Goal: Task Accomplishment & Management: Manage account settings

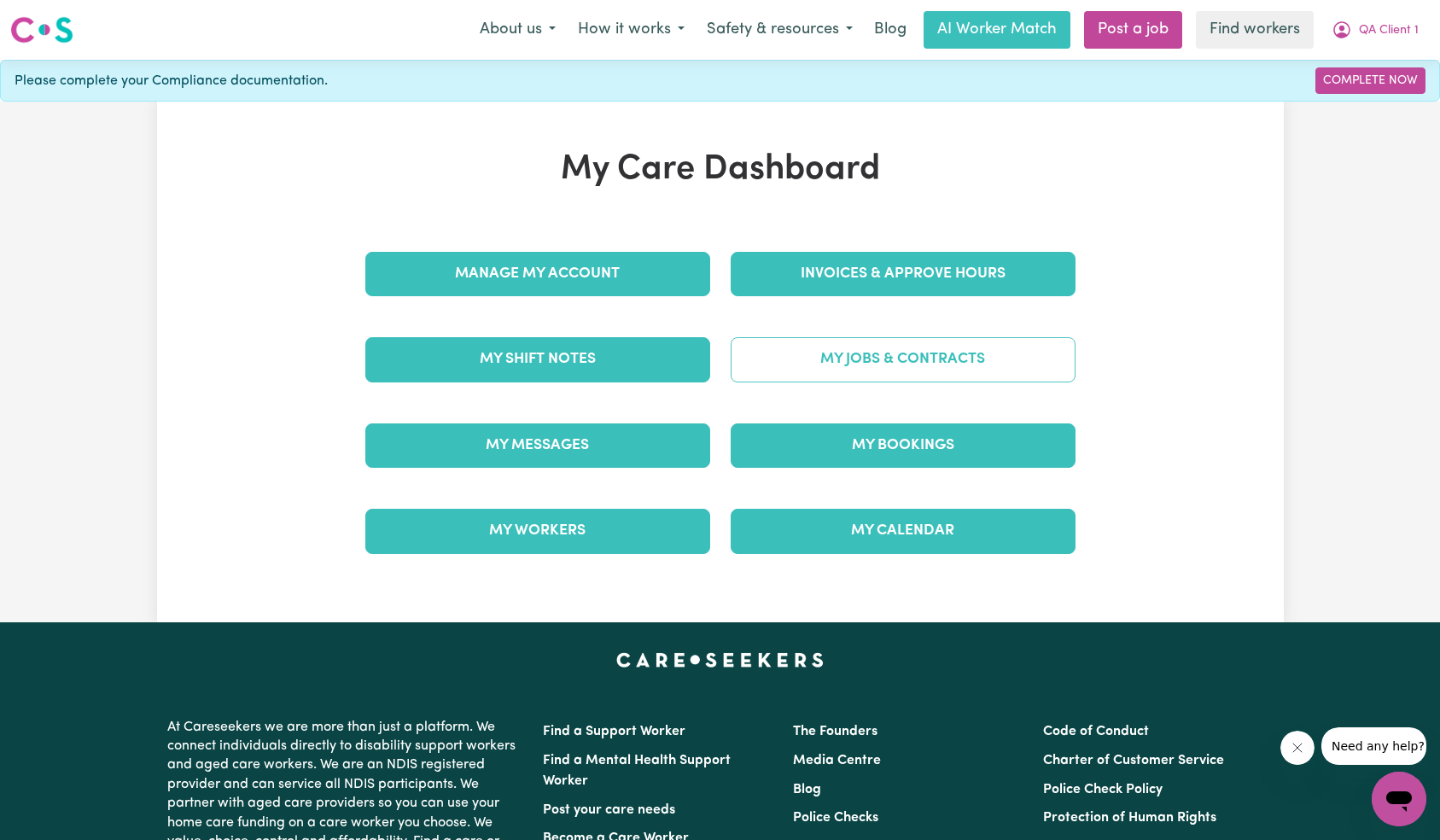
click at [824, 349] on link "My Jobs & Contracts" at bounding box center [902, 359] width 345 height 44
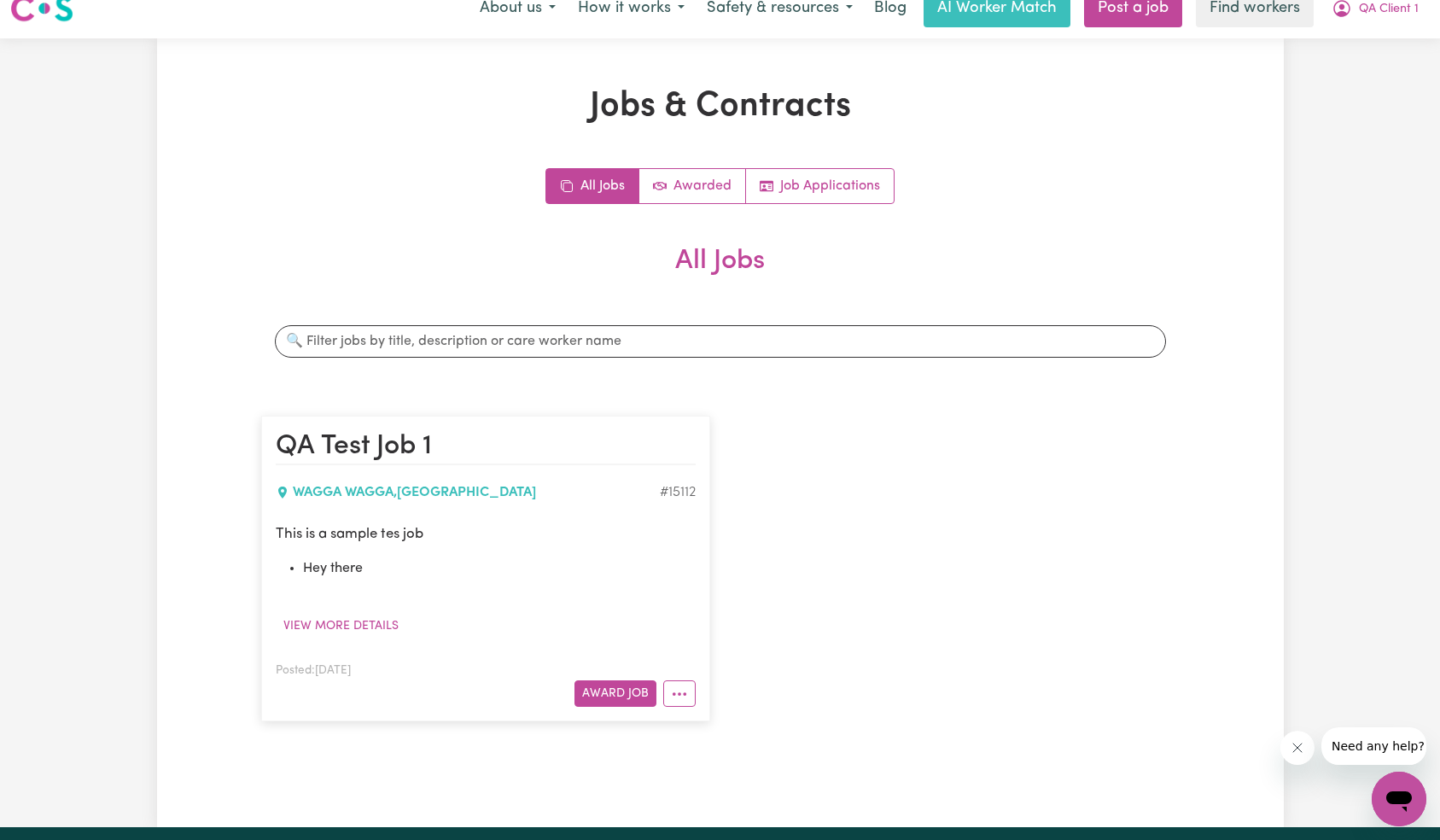
scroll to position [196, 0]
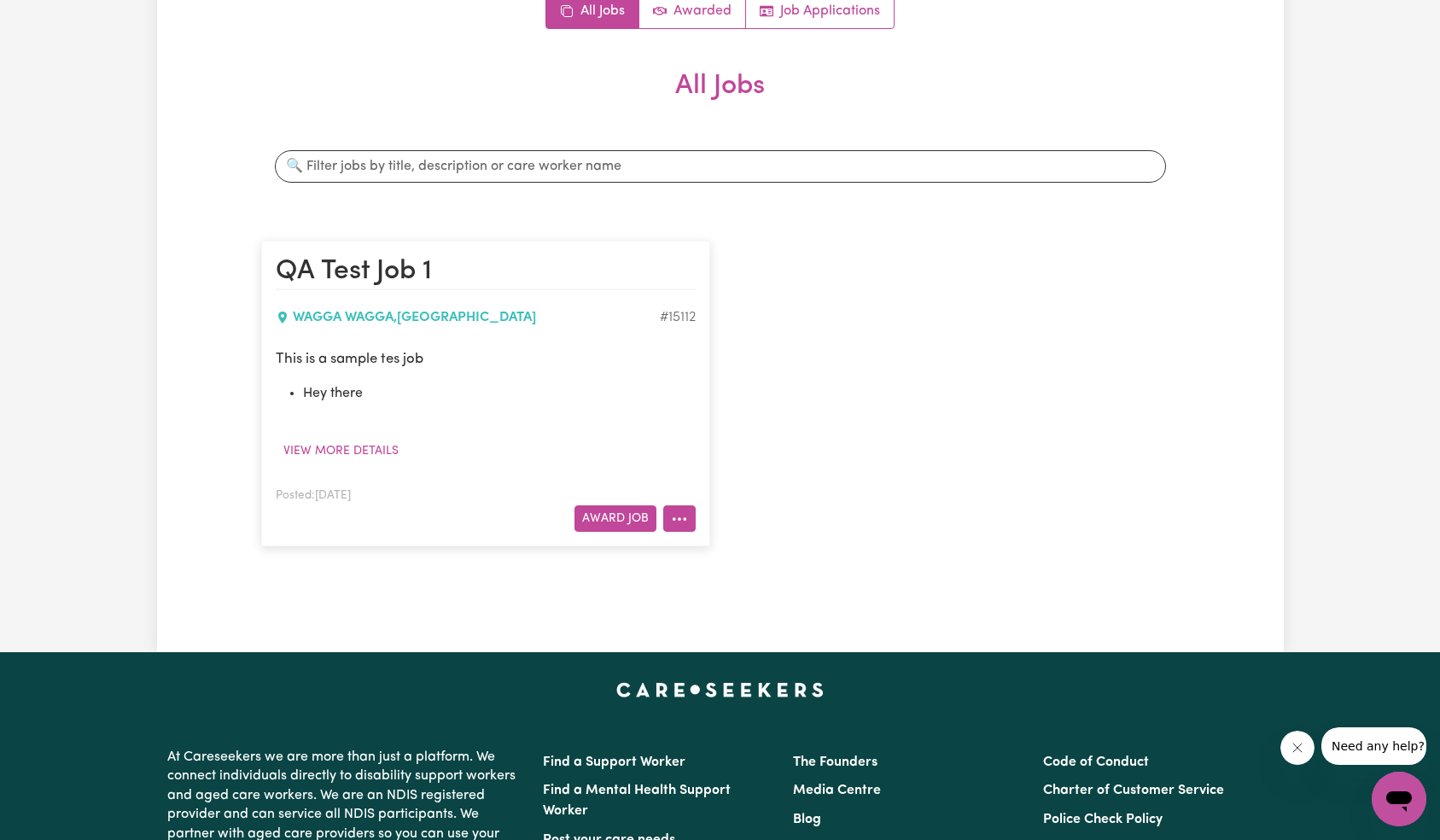
click at [682, 518] on button "More options" at bounding box center [680, 518] width 33 height 26
click at [728, 626] on link "Edit Job" at bounding box center [731, 626] width 135 height 34
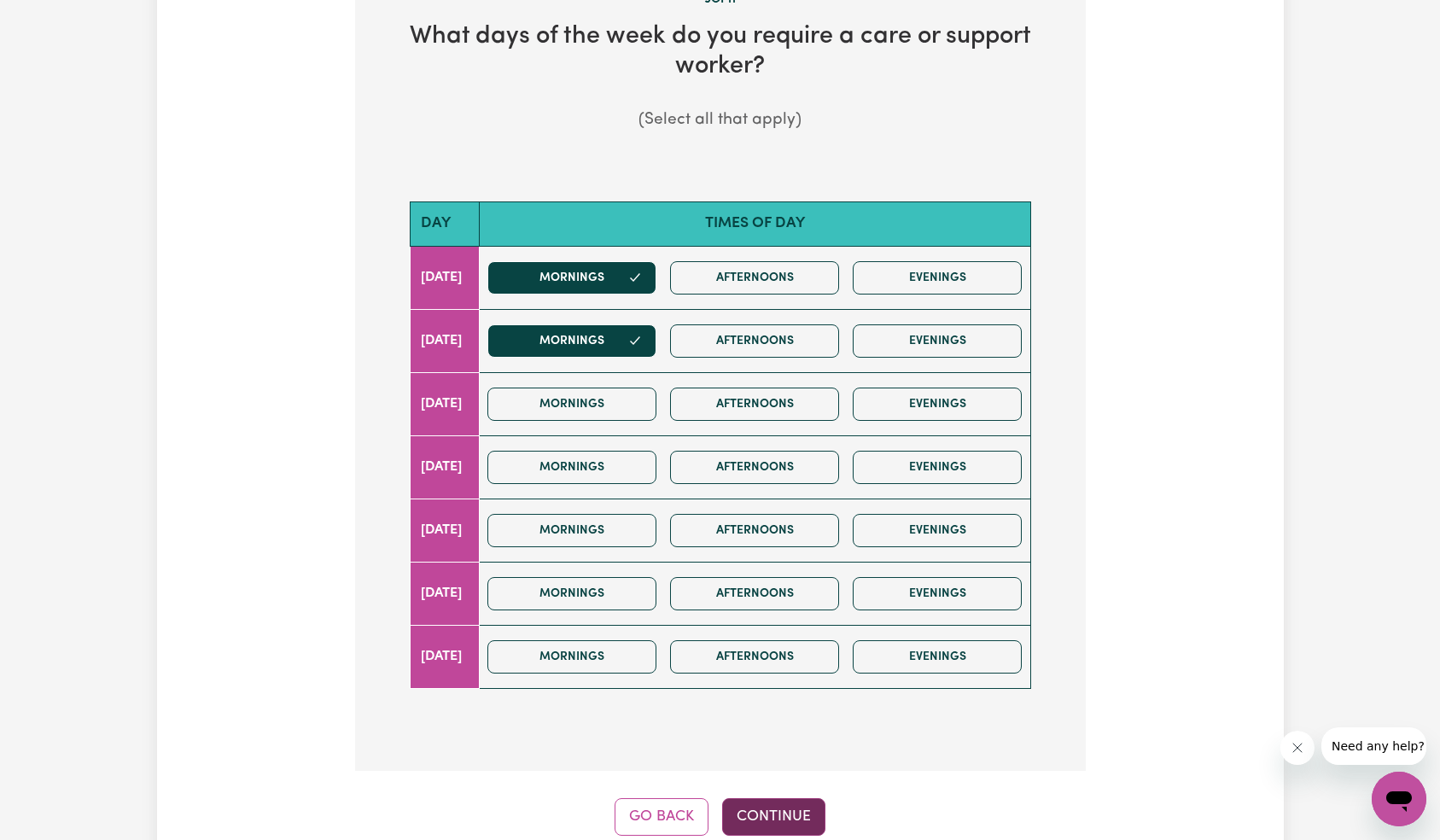
click at [815, 808] on button "Continue" at bounding box center [774, 816] width 103 height 37
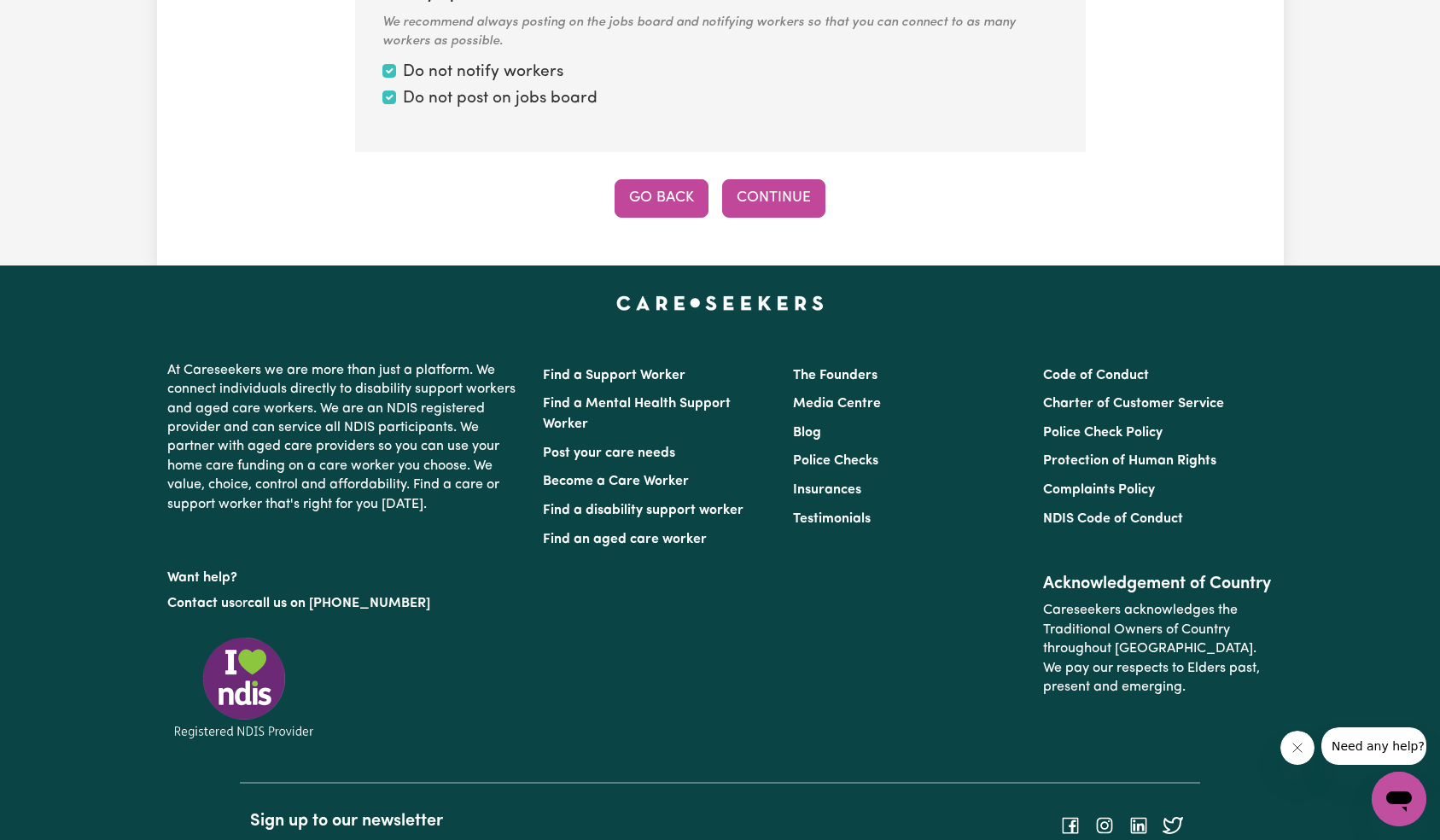
scroll to position [1084, 0]
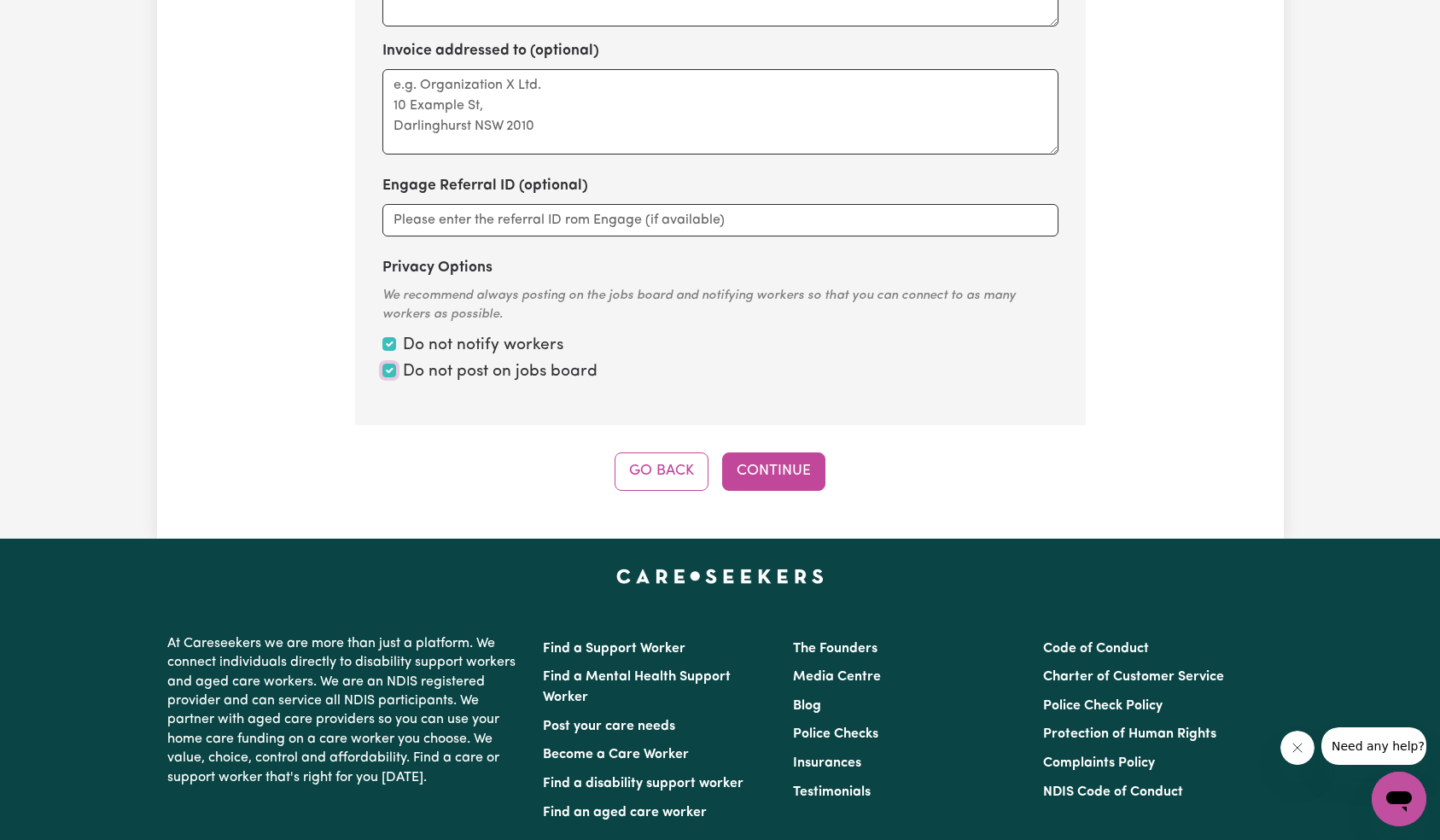
click at [386, 373] on input "Privacy Options" at bounding box center [388, 370] width 14 height 14
checkbox input "false"
click at [772, 456] on button "Continue" at bounding box center [774, 471] width 103 height 37
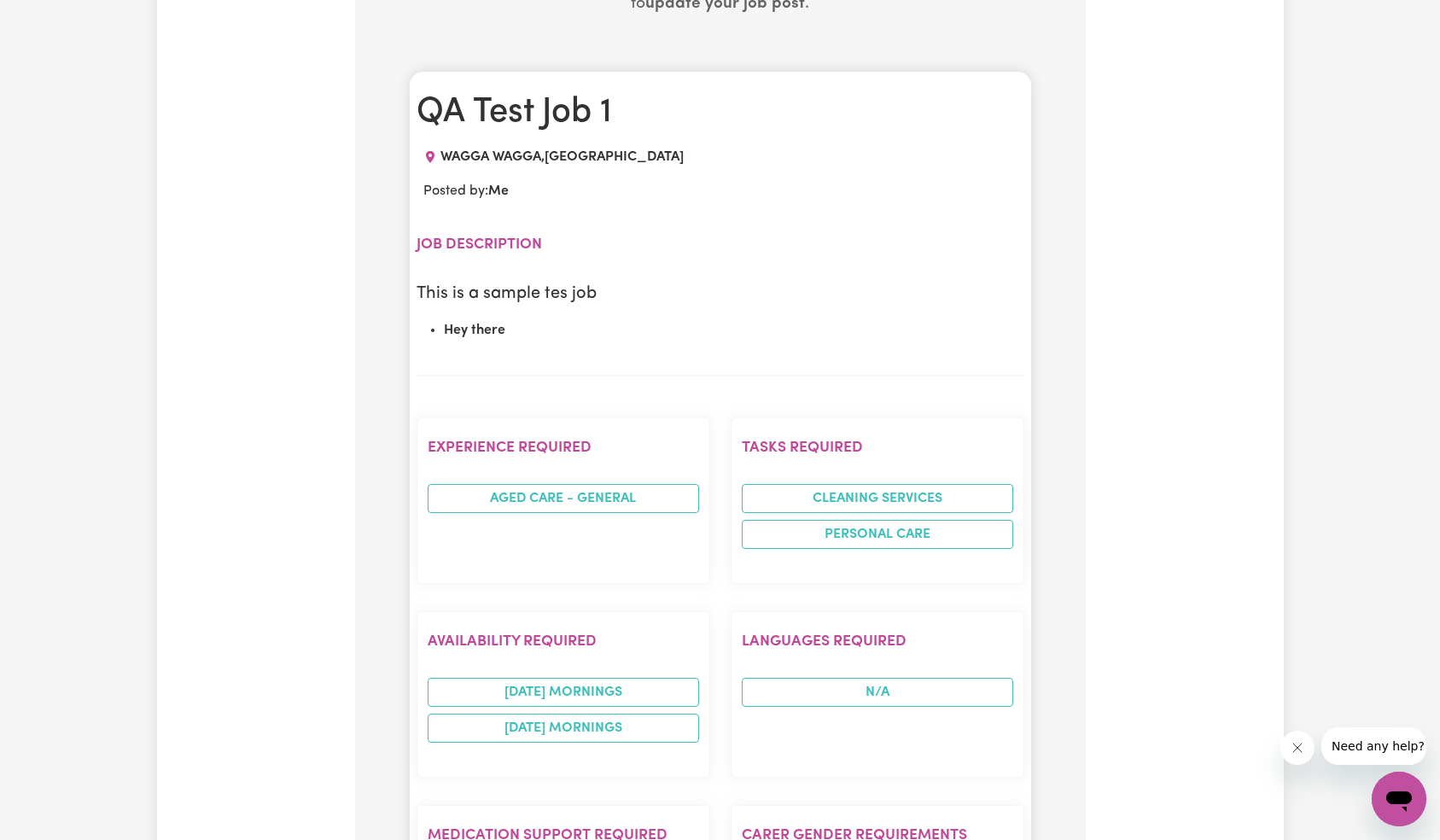
scroll to position [1818, 0]
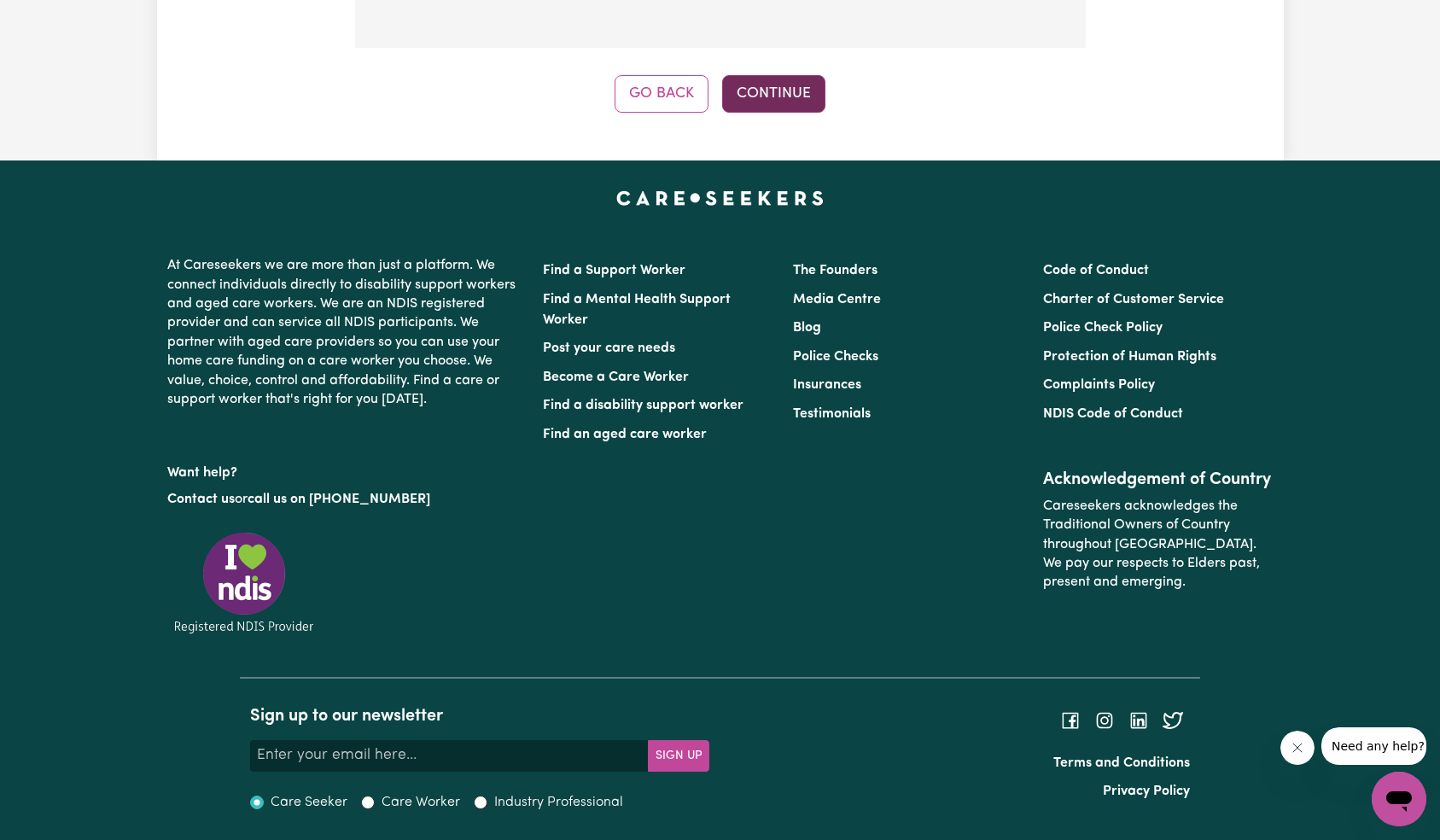
click at [771, 96] on button "Continue" at bounding box center [774, 93] width 103 height 37
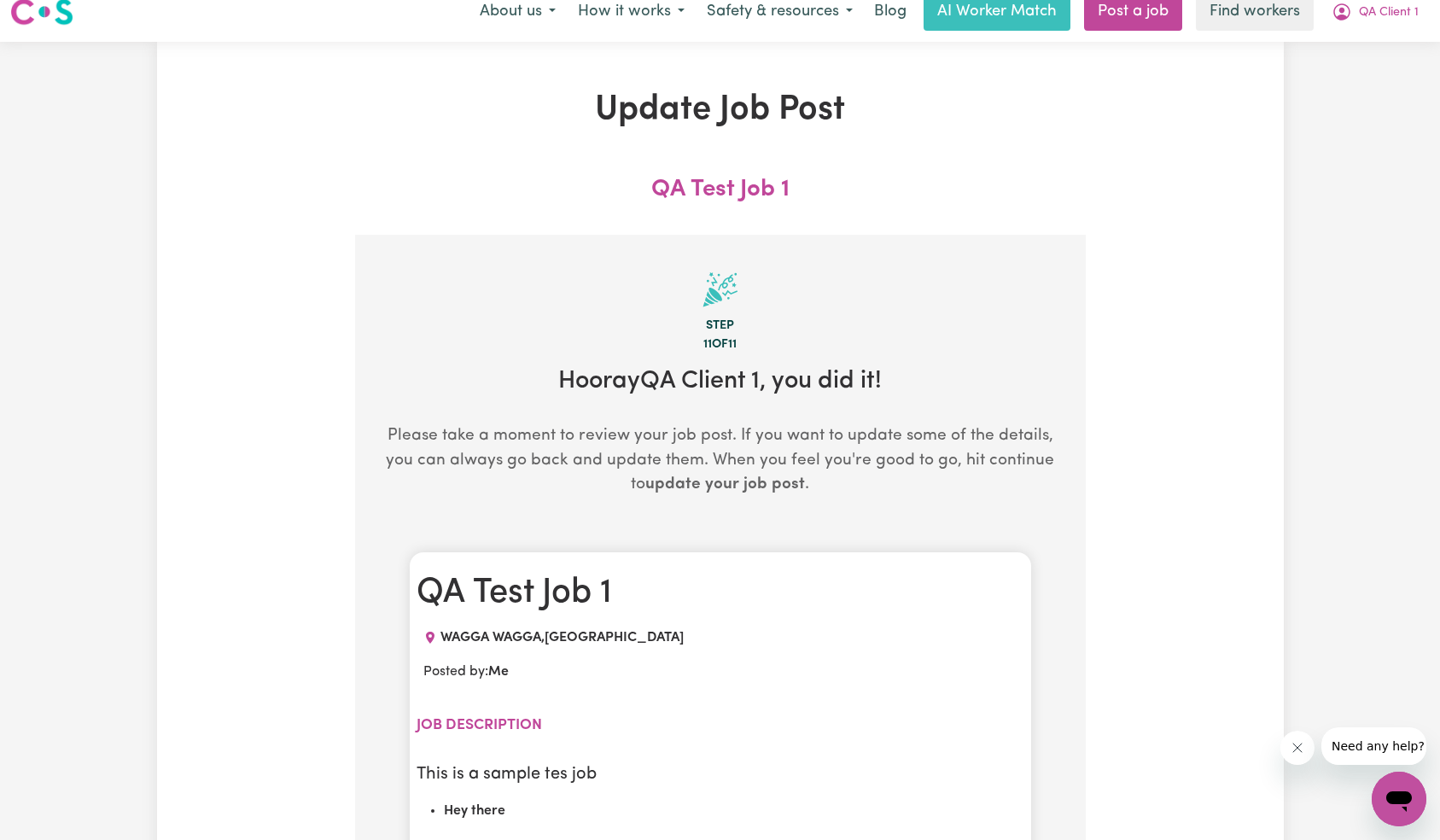
scroll to position [0, 0]
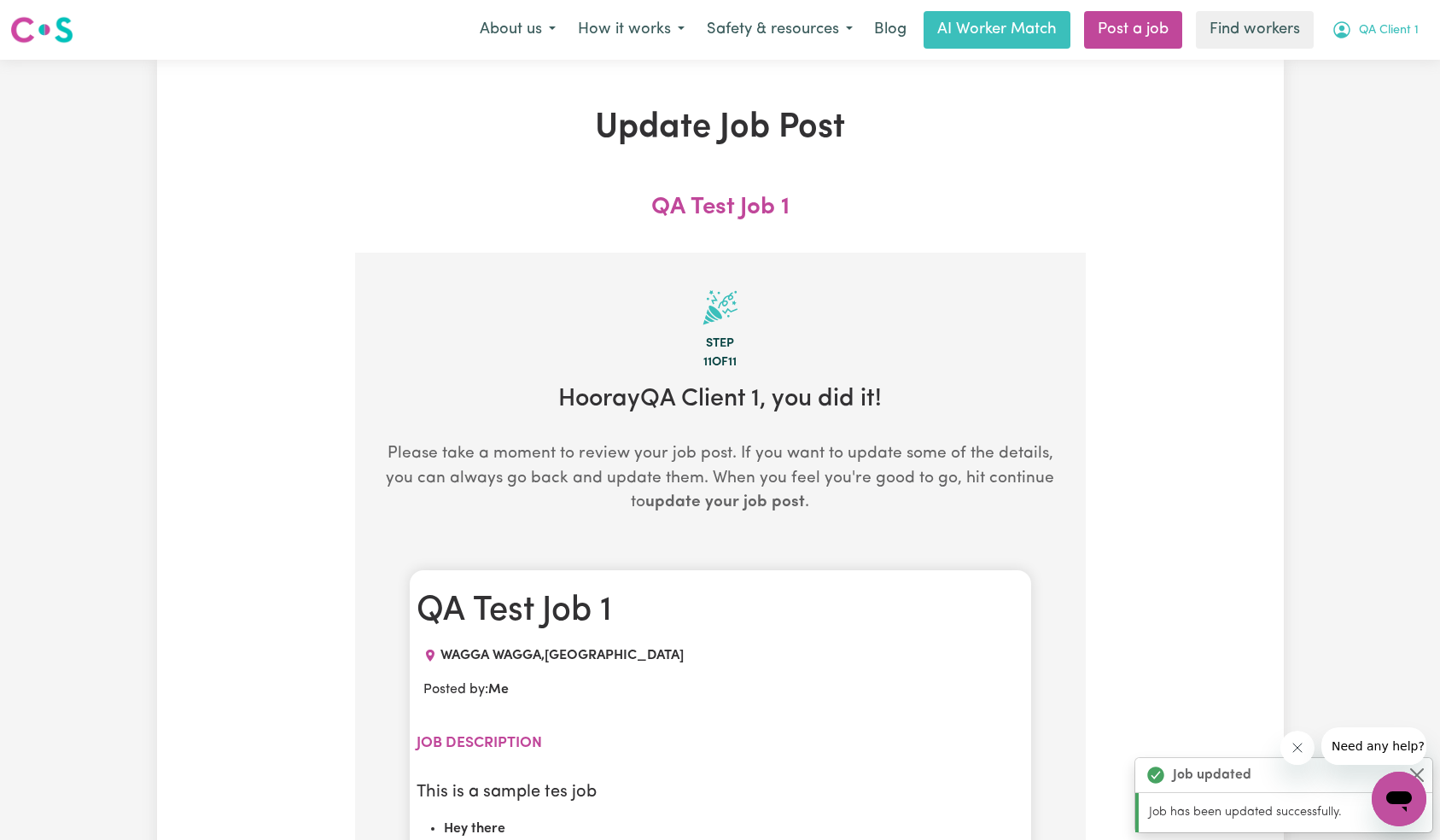
click at [1388, 25] on span "QA Client 1" at bounding box center [1388, 31] width 60 height 19
click at [1381, 89] on link "Logout" at bounding box center [1361, 99] width 135 height 33
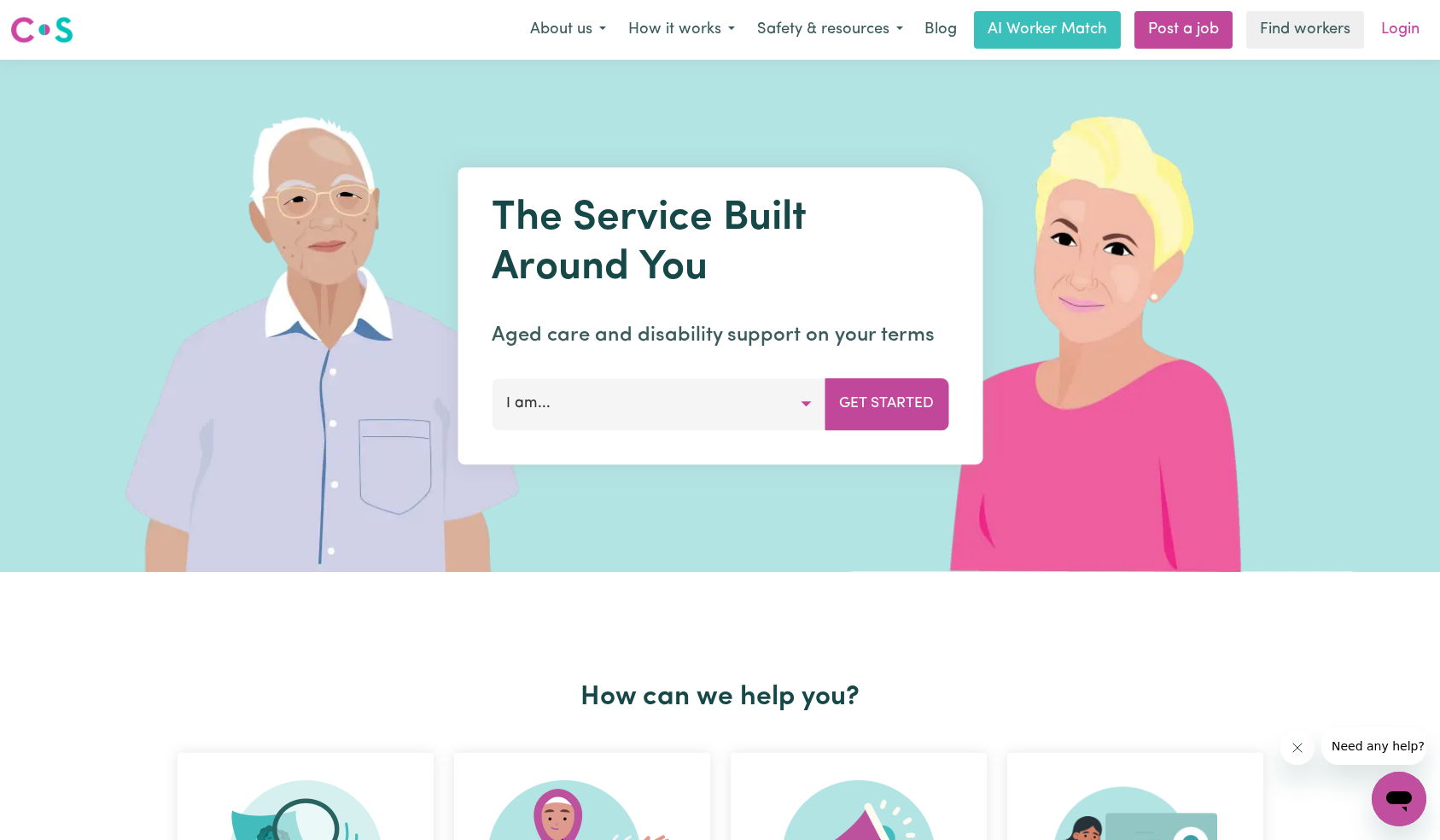
click at [1406, 23] on link "Login" at bounding box center [1400, 29] width 59 height 37
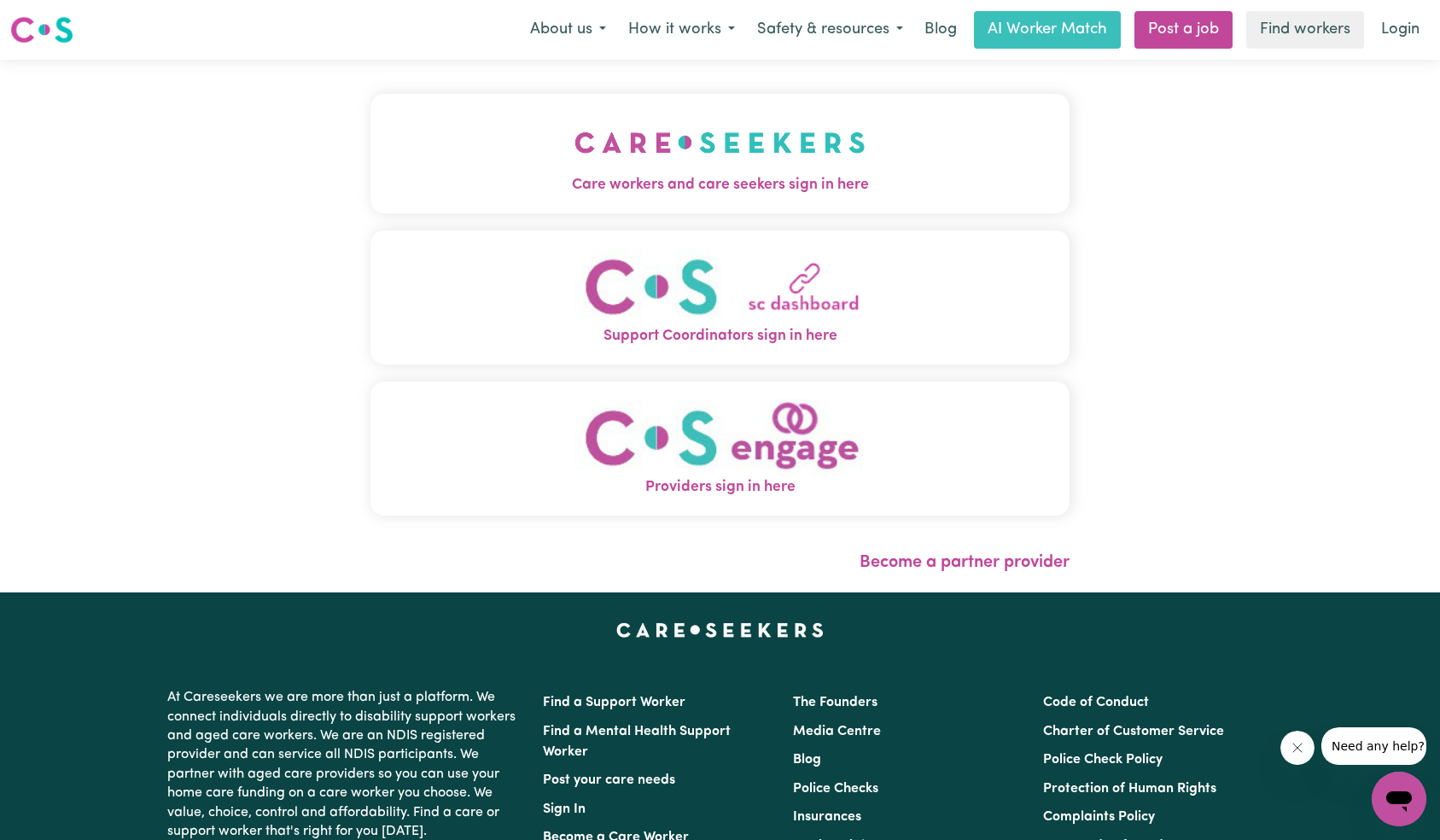
click at [575, 142] on img "Care workers and care seekers sign in here" at bounding box center [720, 143] width 291 height 63
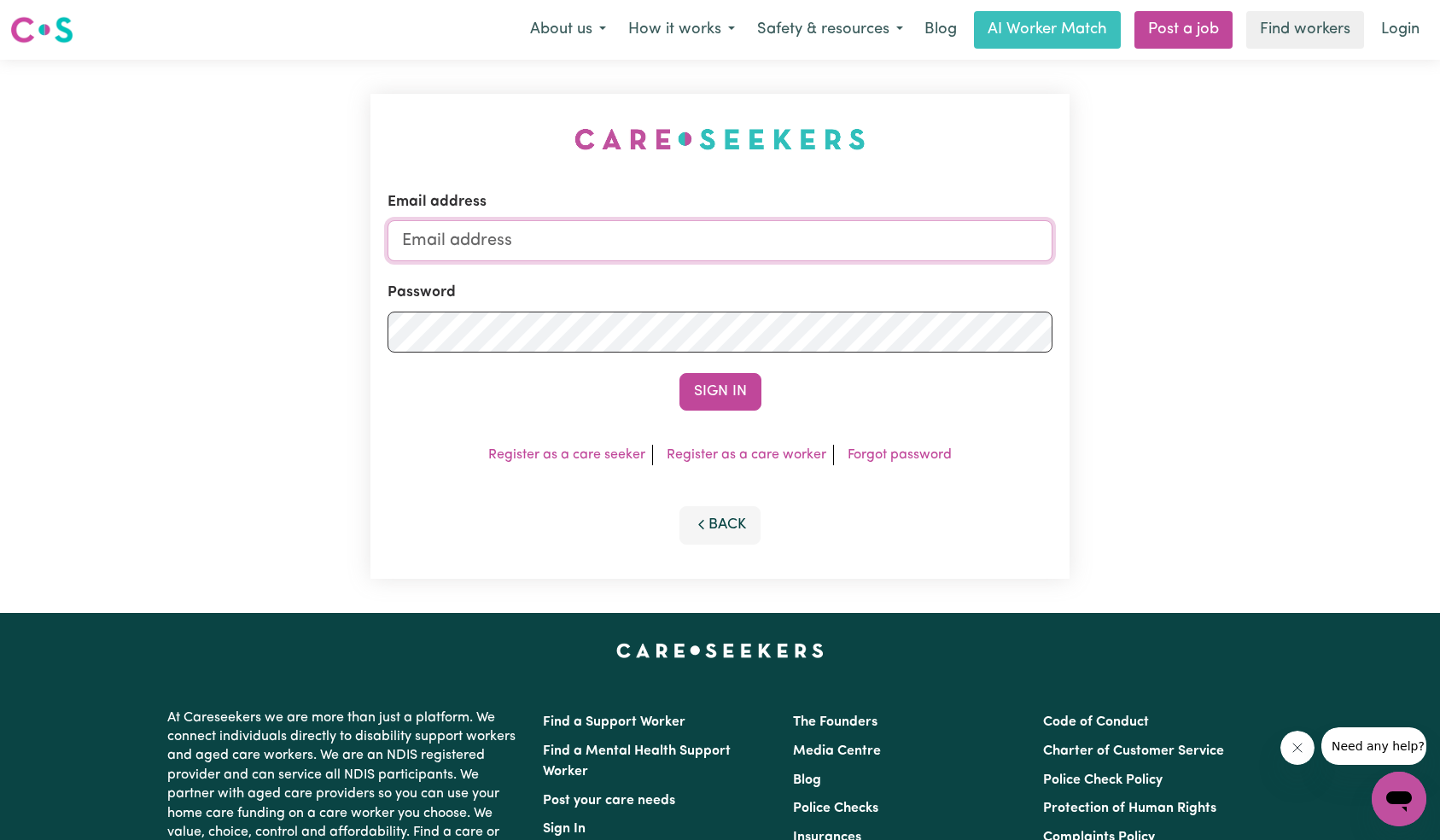
click at [701, 252] on input "Email address" at bounding box center [720, 240] width 666 height 41
type input "[EMAIL_ADDRESS][DOMAIN_NAME]"
click at [713, 392] on button "Sign In" at bounding box center [720, 391] width 82 height 37
